Goal: Transaction & Acquisition: Register for event/course

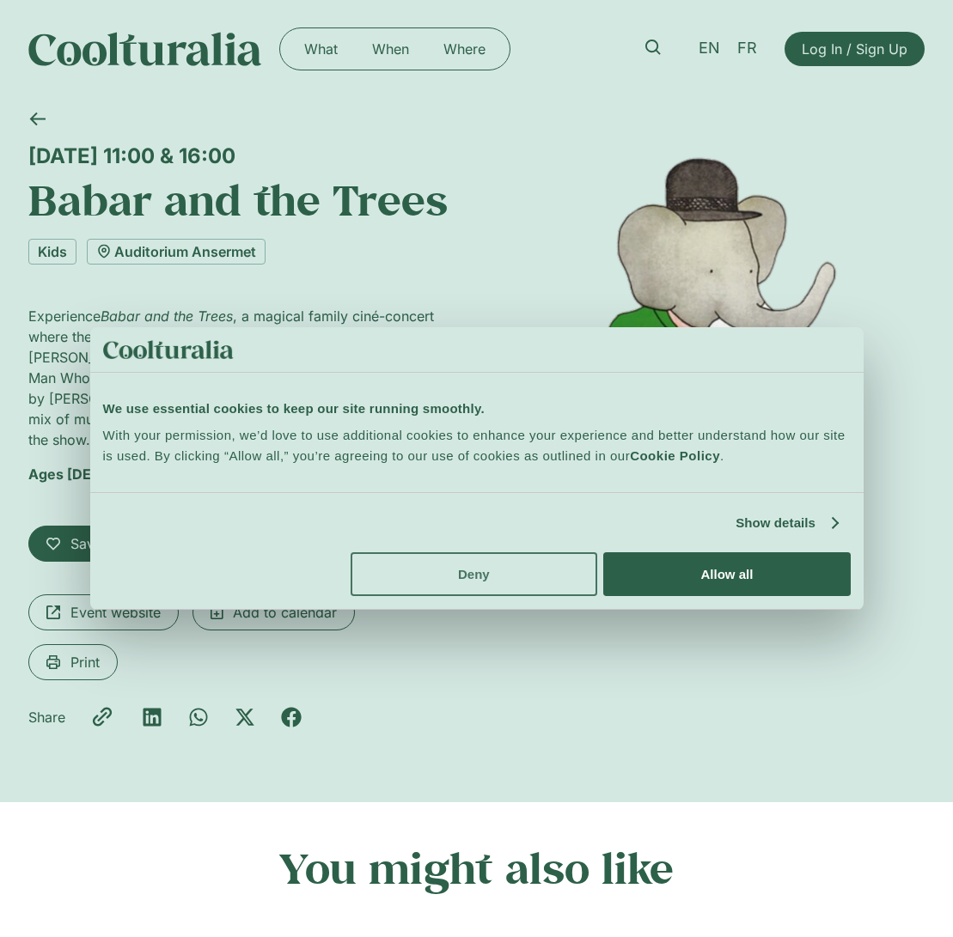
click at [520, 591] on button "Deny" at bounding box center [473, 574] width 247 height 44
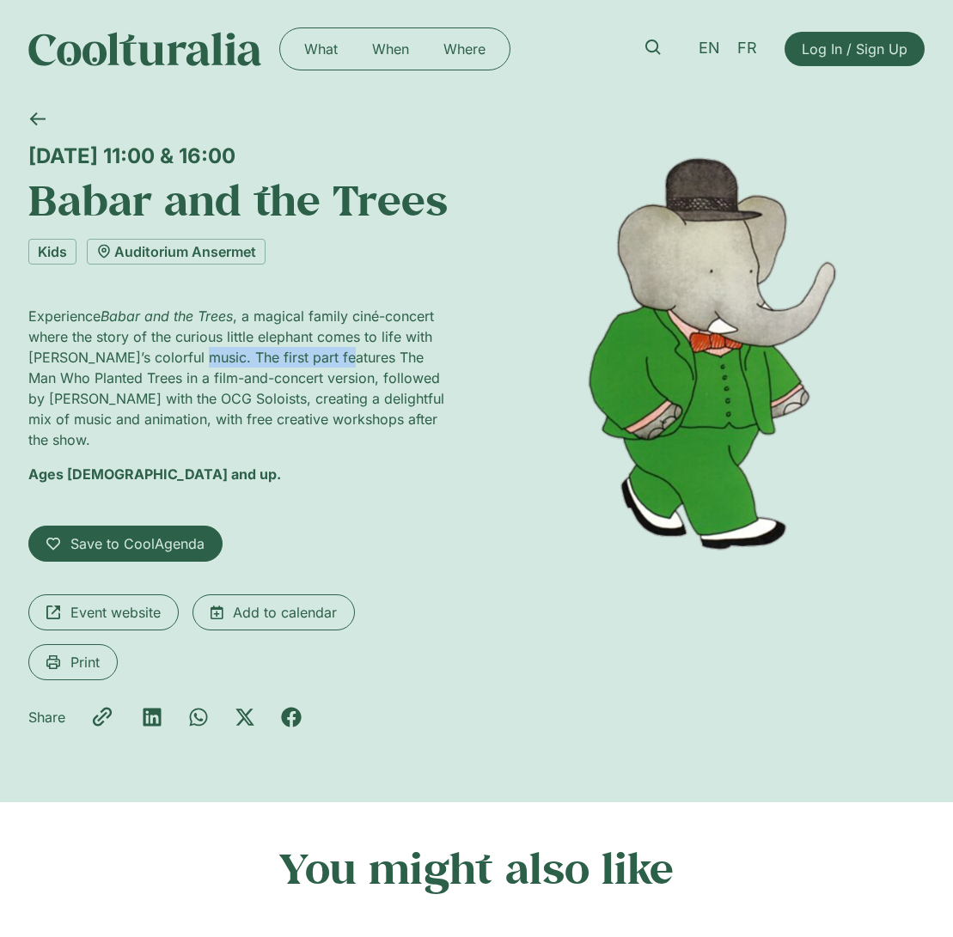
drag, startPoint x: 189, startPoint y: 355, endPoint x: 333, endPoint y: 358, distance: 144.3
click at [333, 358] on p "Experience [PERSON_NAME] and the Trees , a magical family ciné-concert where th…" at bounding box center [239, 378] width 422 height 144
click at [314, 380] on p "Experience [PERSON_NAME] and the Trees , a magical family ciné-concert where th…" at bounding box center [239, 378] width 422 height 144
click at [206, 358] on p "Experience [PERSON_NAME] and the Trees , a magical family ciné-concert where th…" at bounding box center [239, 378] width 422 height 144
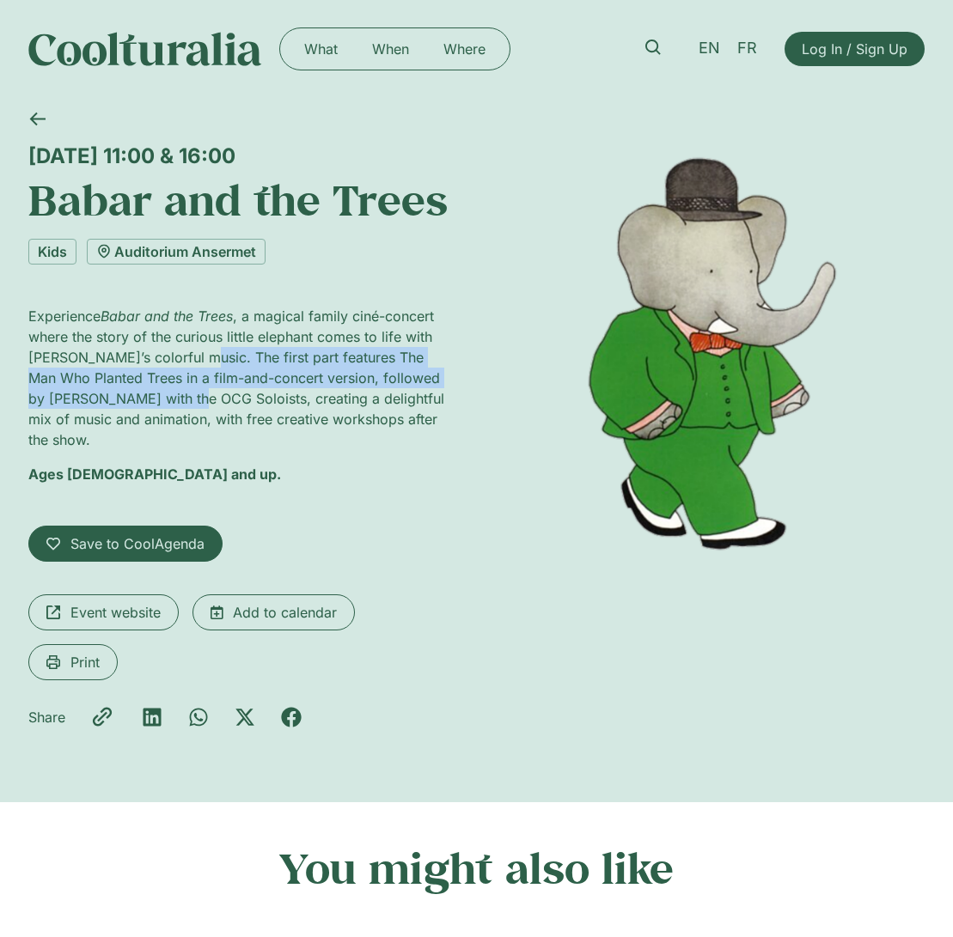
drag, startPoint x: 206, startPoint y: 358, endPoint x: 125, endPoint y: 391, distance: 87.1
click at [125, 391] on p "Experience [PERSON_NAME] and the Trees , a magical family ciné-concert where th…" at bounding box center [239, 378] width 422 height 144
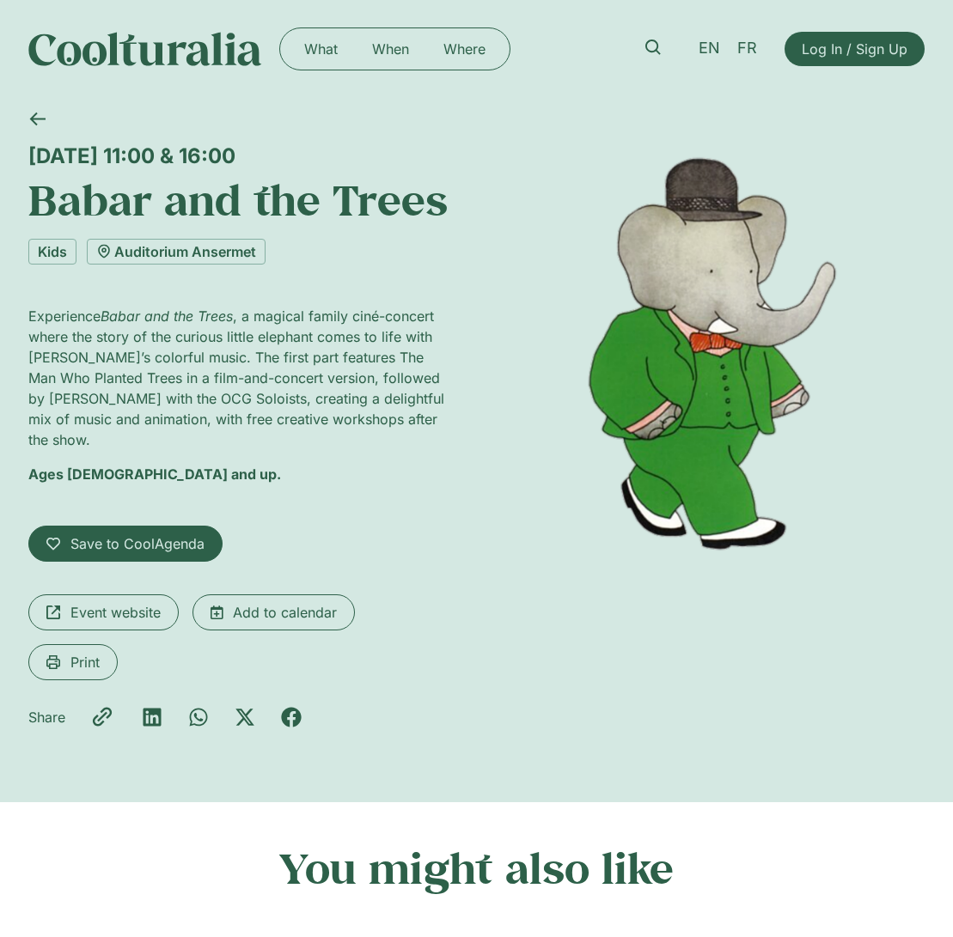
click at [114, 414] on p "Experience [PERSON_NAME] and the Trees , a magical family ciné-concert where th…" at bounding box center [239, 378] width 422 height 144
click at [222, 259] on link "Auditorium Ansermet" at bounding box center [176, 252] width 179 height 26
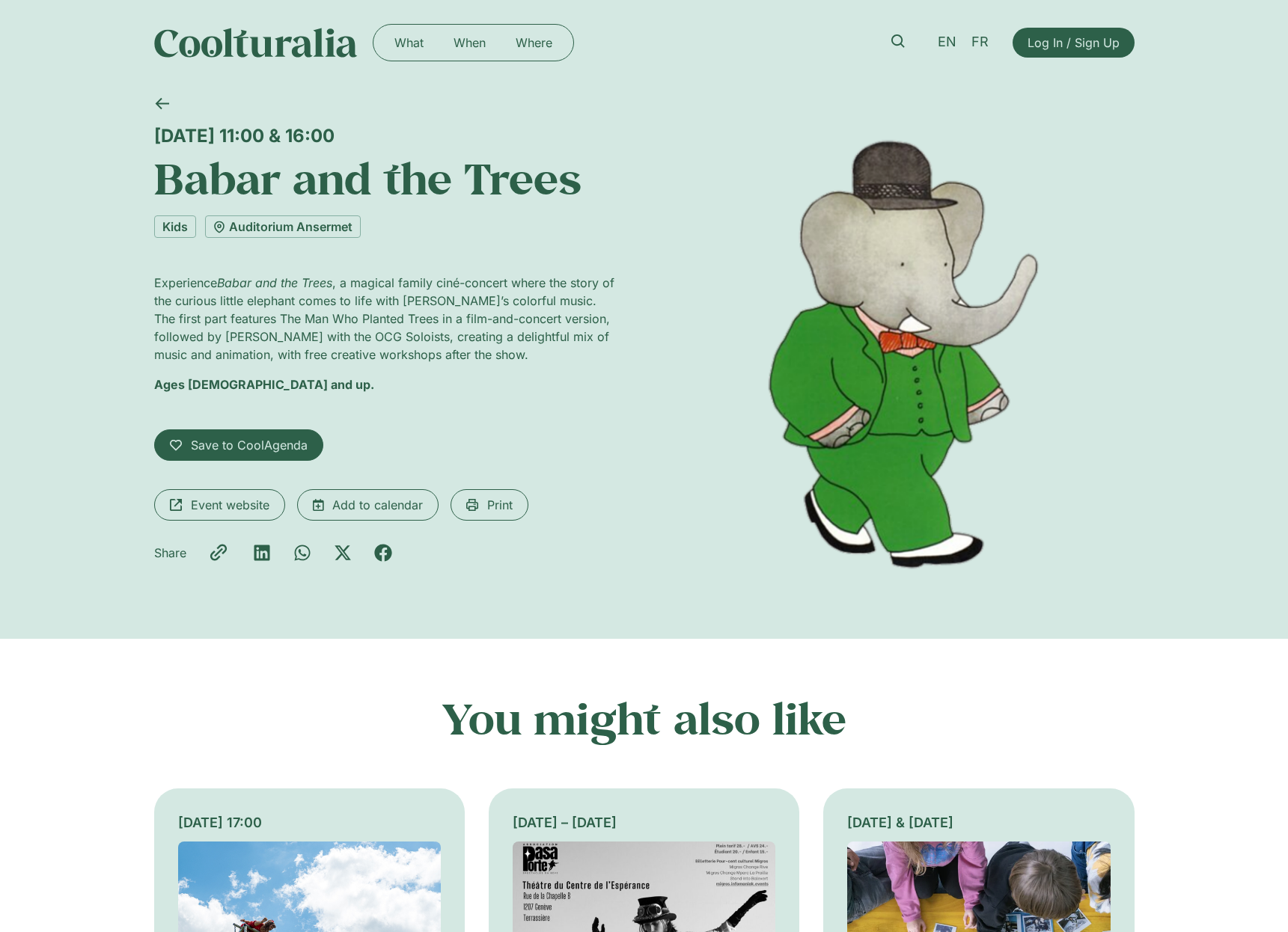
scroll to position [3, 0]
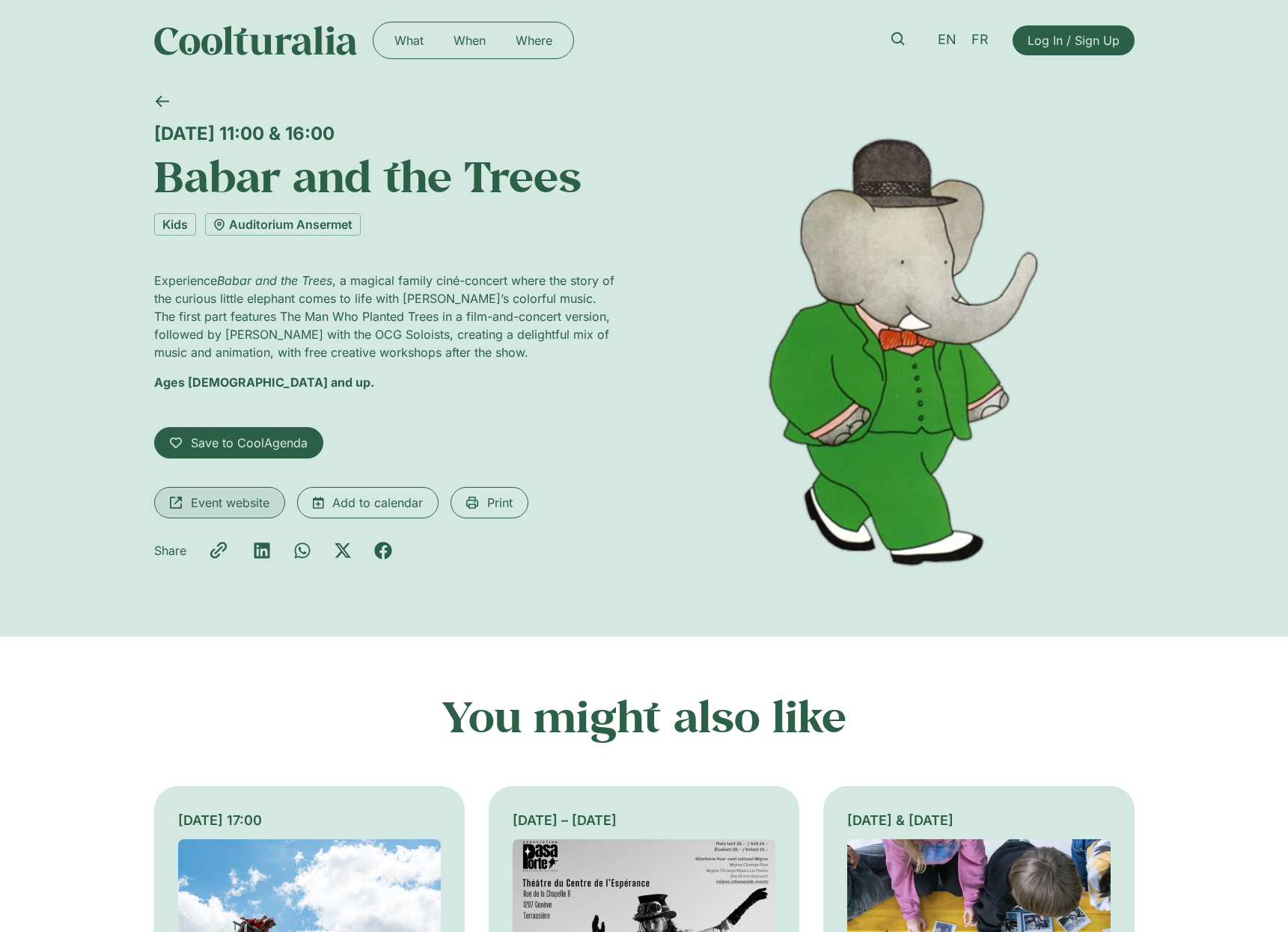
click at [220, 506] on span "Event website" at bounding box center [230, 503] width 78 height 18
